Goal: Find contact information: Find contact information

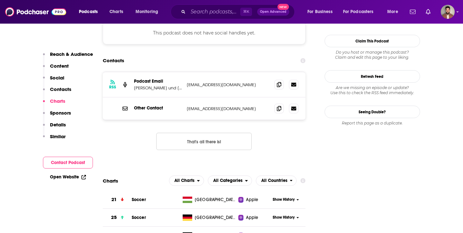
scroll to position [555, 0]
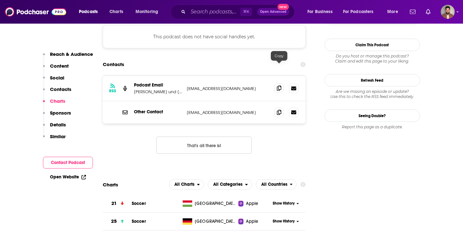
click at [277, 85] on icon at bounding box center [279, 87] width 4 height 5
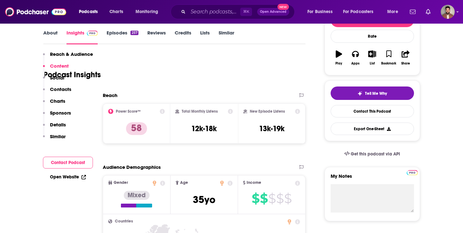
scroll to position [0, 0]
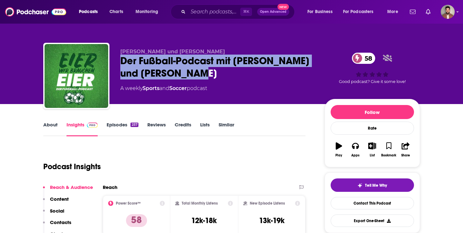
drag, startPoint x: 245, startPoint y: 75, endPoint x: 123, endPoint y: 63, distance: 122.9
click at [123, 63] on div "Der Fußball-Podcast mit Thomas Wagner und Mike Kleiss 58" at bounding box center [217, 66] width 194 height 25
copy h2 "Der Fußball-Podcast mit Thomas Wagner und Mike Kleiss"
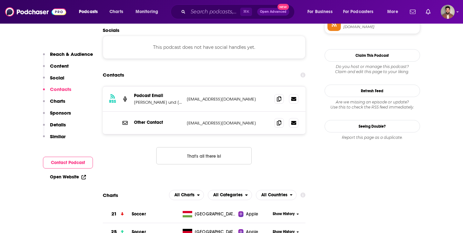
scroll to position [570, 0]
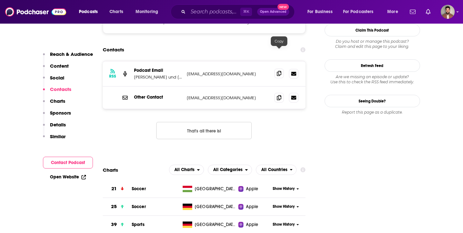
click at [281, 71] on icon at bounding box center [279, 73] width 4 height 5
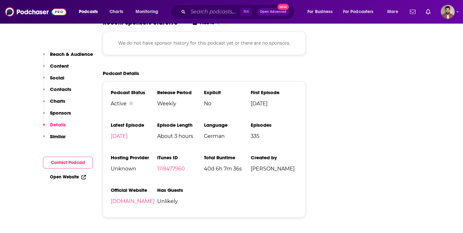
scroll to position [885, 0]
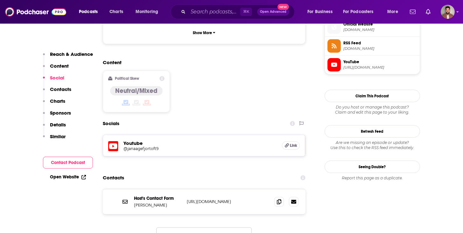
scroll to position [477, 0]
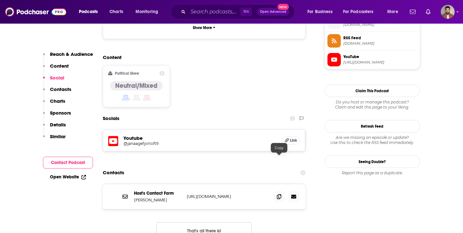
click at [243, 193] on p "https://www.markusfjortoft.com/contact" at bounding box center [228, 195] width 83 height 5
drag, startPoint x: 267, startPoint y: 158, endPoint x: 187, endPoint y: 158, distance: 79.6
click at [187, 193] on p "https://www.markusfjortoft.com/contact" at bounding box center [228, 195] width 83 height 5
copy p "https://www.markusfjortoft.com/contact"
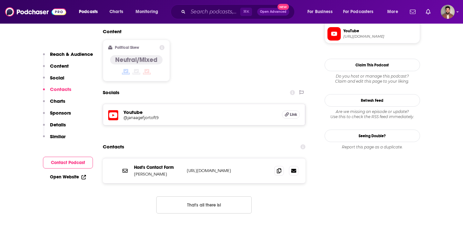
scroll to position [503, 0]
drag, startPoint x: 163, startPoint y: 139, endPoint x: 137, endPoint y: 138, distance: 25.5
click at [134, 171] on p "Markus Fjørtoft" at bounding box center [158, 173] width 48 height 5
copy p "Markus Fjørtoft"
click at [184, 158] on div "Host's Contact Form Markus Fjørtoft https://www.markusfjortoft.com/contact http…" at bounding box center [204, 170] width 203 height 25
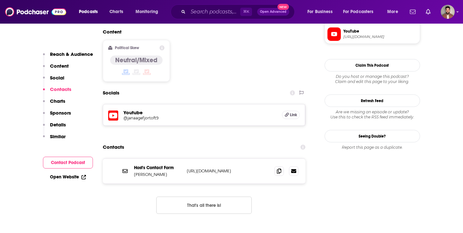
drag, startPoint x: 186, startPoint y: 133, endPoint x: 265, endPoint y: 134, distance: 79.0
click at [265, 158] on div "Host's Contact Form Markus Fjørtoft https://www.markusfjortoft.com/contact http…" at bounding box center [204, 170] width 203 height 25
copy p "https://www.markusfjortoft.com/contact"
